Goal: Task Accomplishment & Management: Manage account settings

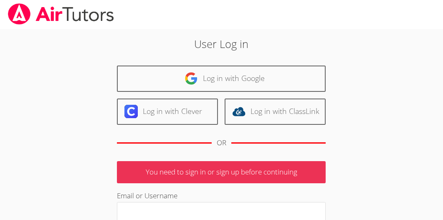
scroll to position [1, 0]
type input "[EMAIL_ADDRESS][DOMAIN_NAME]"
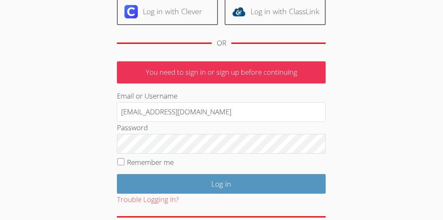
scroll to position [106, 0]
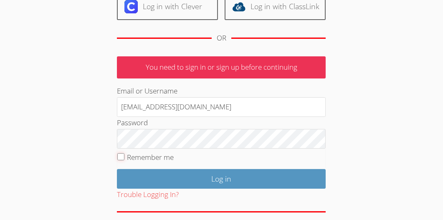
click at [121, 154] on input "Remember me" at bounding box center [120, 156] width 7 height 7
checkbox input "true"
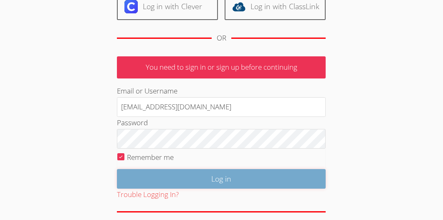
click at [221, 178] on input "Log in" at bounding box center [221, 179] width 209 height 20
